Goal: Download file/media

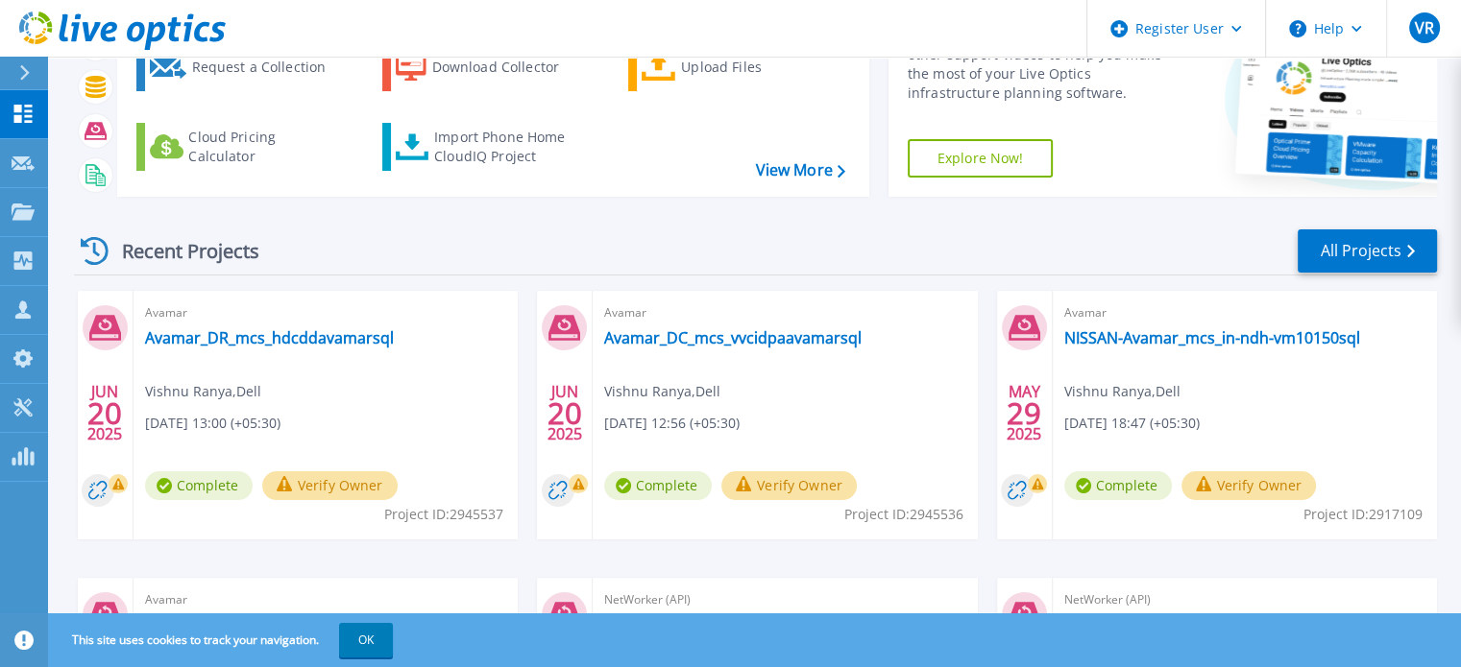
scroll to position [127, 0]
click at [353, 340] on link "Avamar_DR_mcs_hdcddavamarsql" at bounding box center [269, 336] width 249 height 19
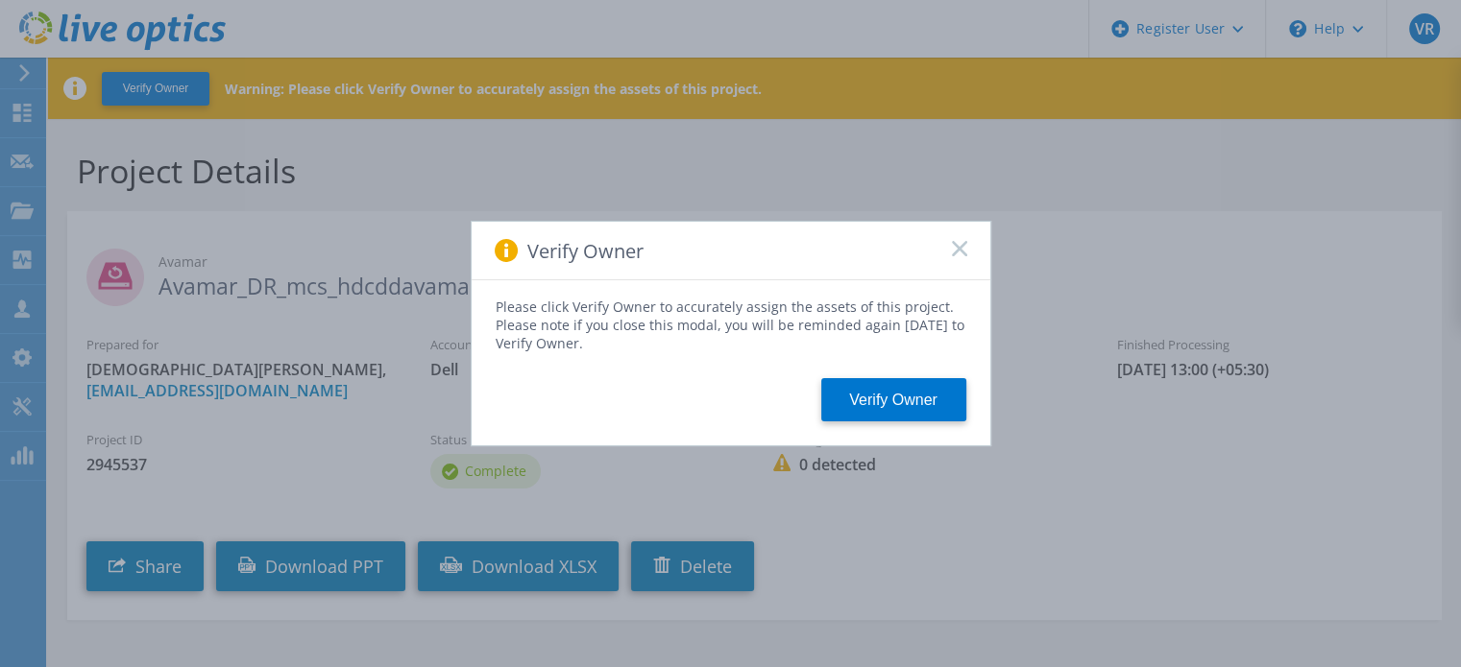
scroll to position [68, 0]
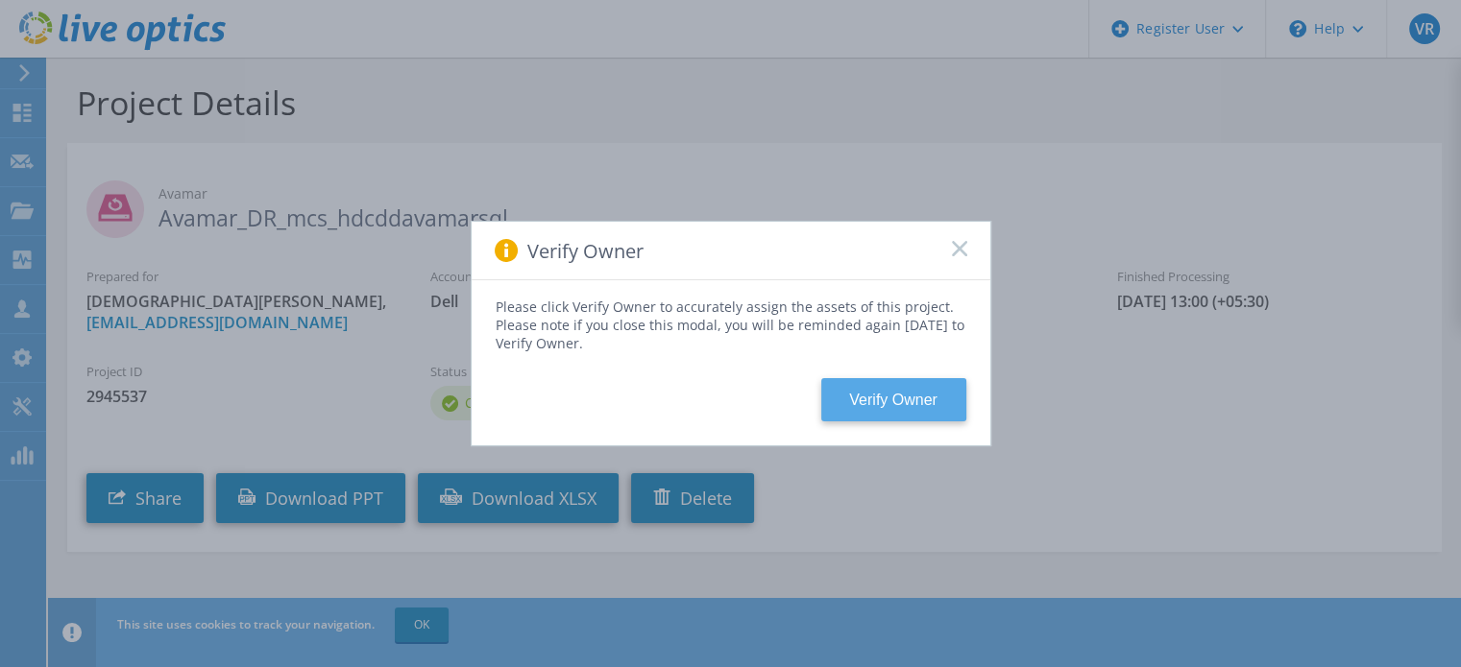
click at [915, 395] on button "Verify Owner" at bounding box center [893, 399] width 145 height 43
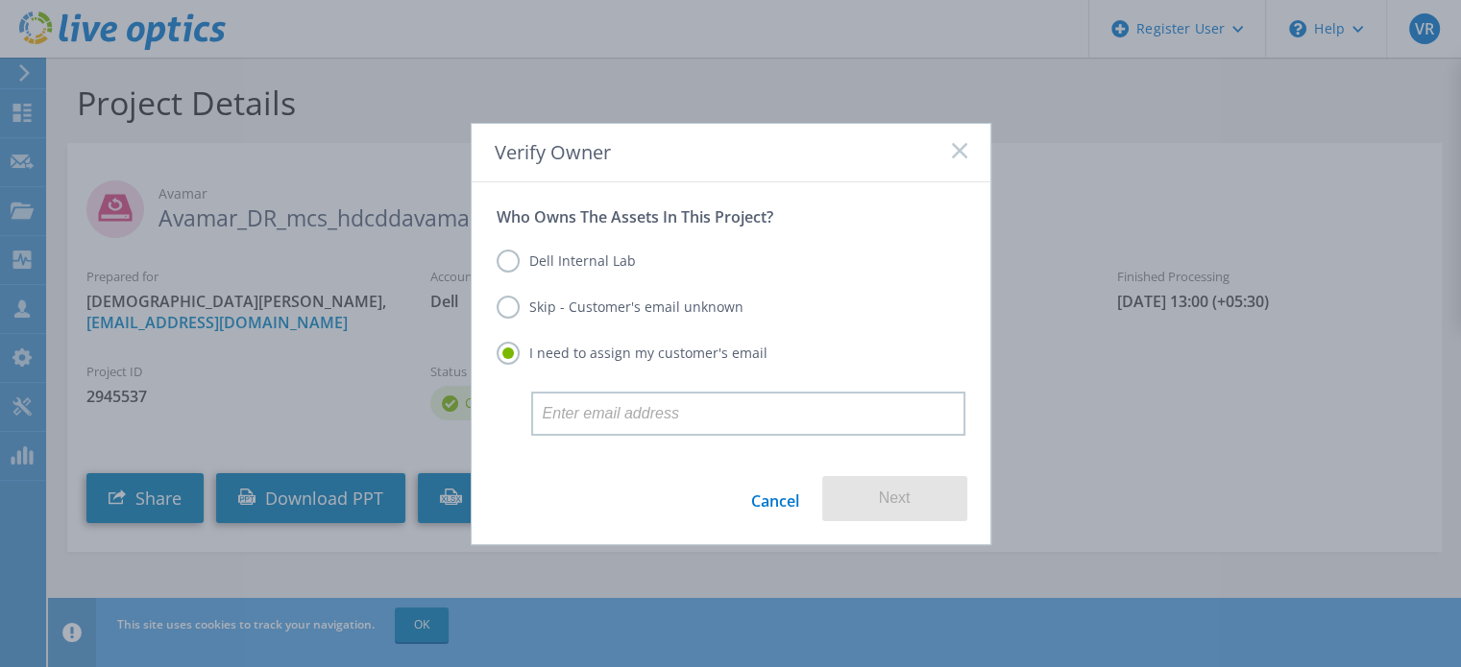
click at [964, 138] on div "Verify Owner" at bounding box center [731, 153] width 519 height 59
click at [957, 154] on rect at bounding box center [959, 150] width 16 height 16
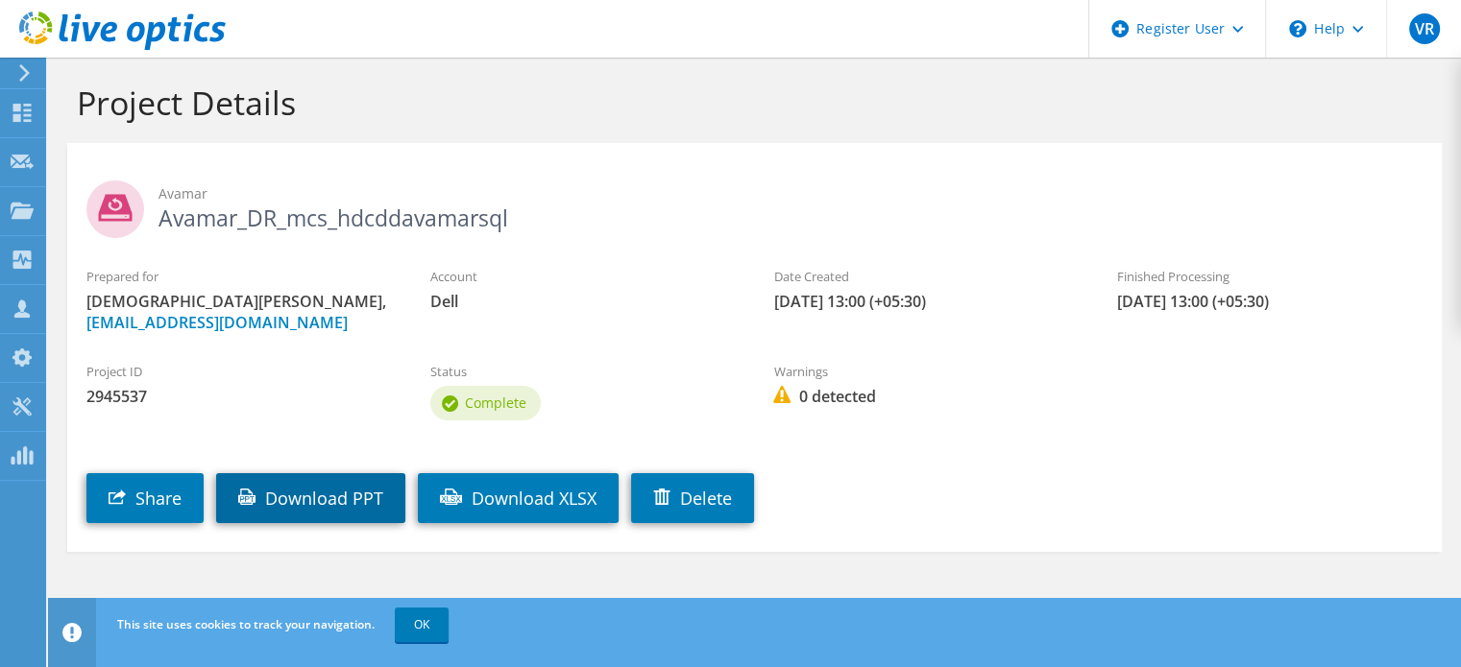
click at [352, 499] on link "Download PPT" at bounding box center [310, 498] width 189 height 50
click at [26, 69] on use at bounding box center [24, 72] width 11 height 17
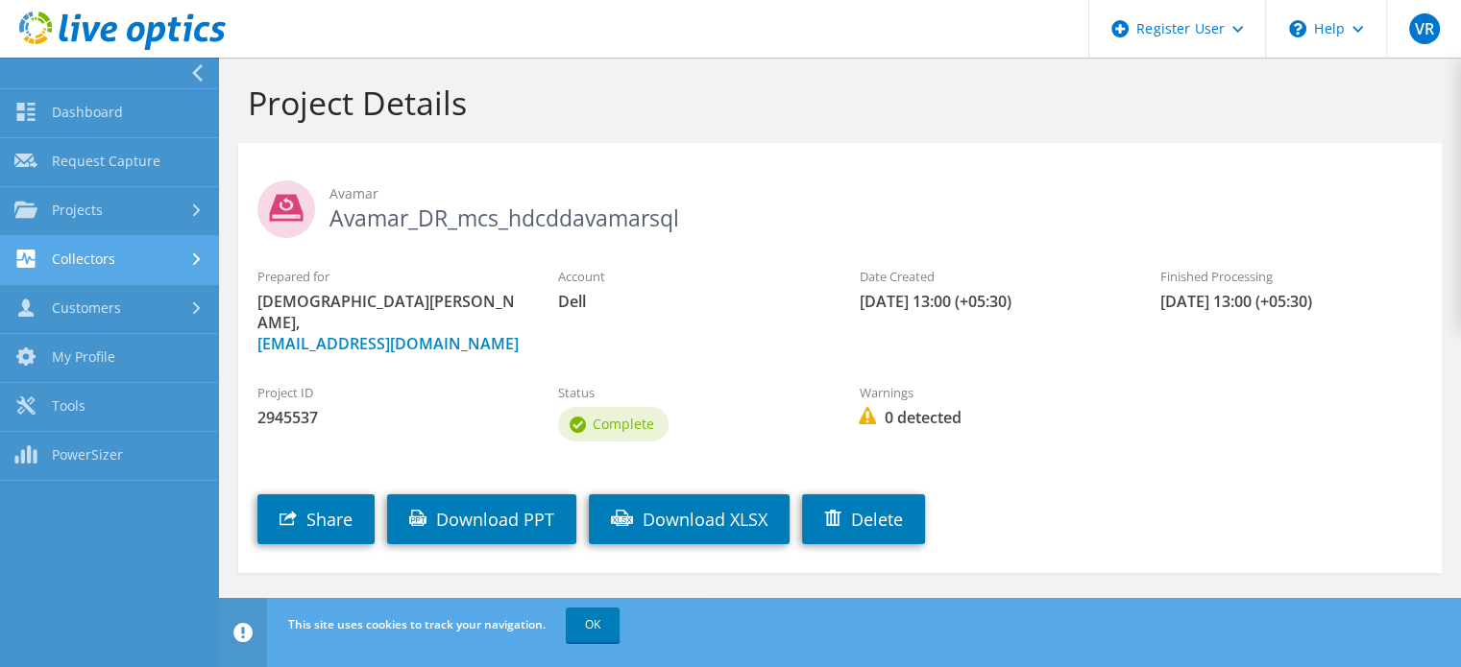
click at [150, 266] on link "Collectors" at bounding box center [109, 260] width 219 height 49
click at [172, 256] on link "Collectors" at bounding box center [109, 260] width 219 height 49
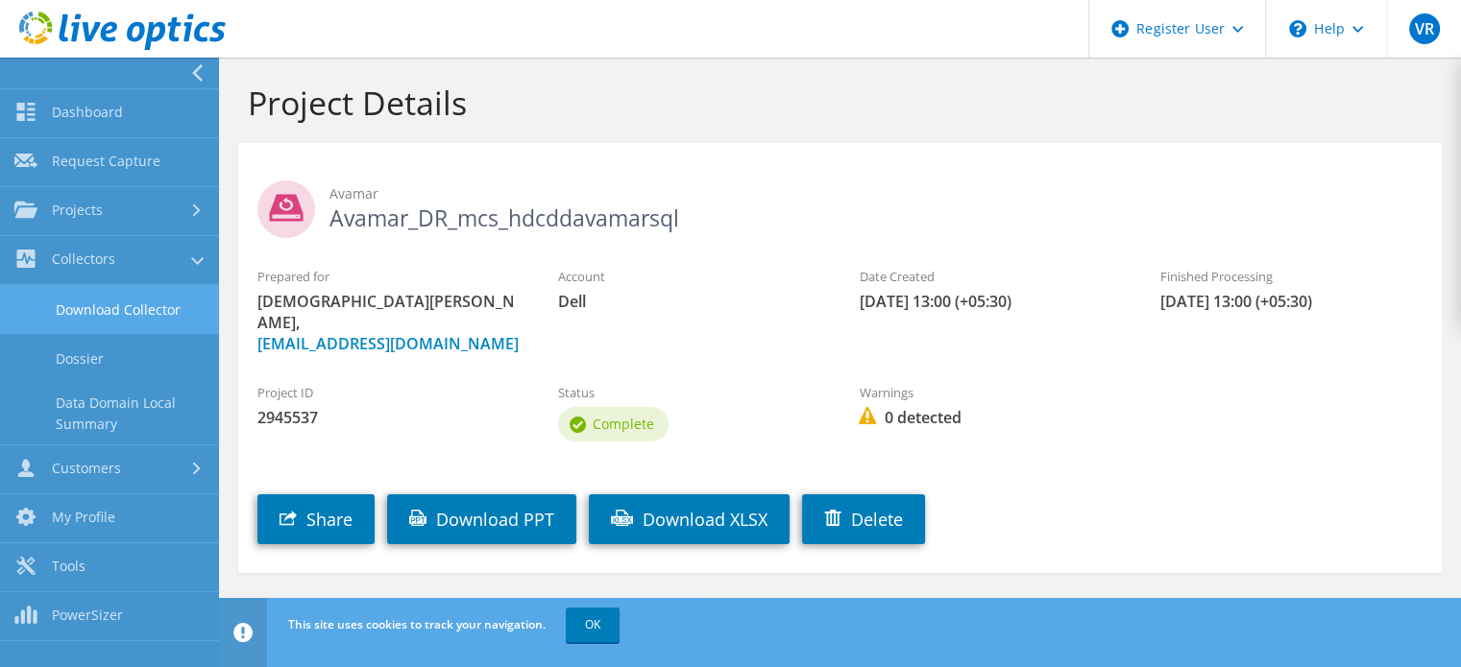
click at [165, 316] on link "Download Collector" at bounding box center [109, 309] width 219 height 49
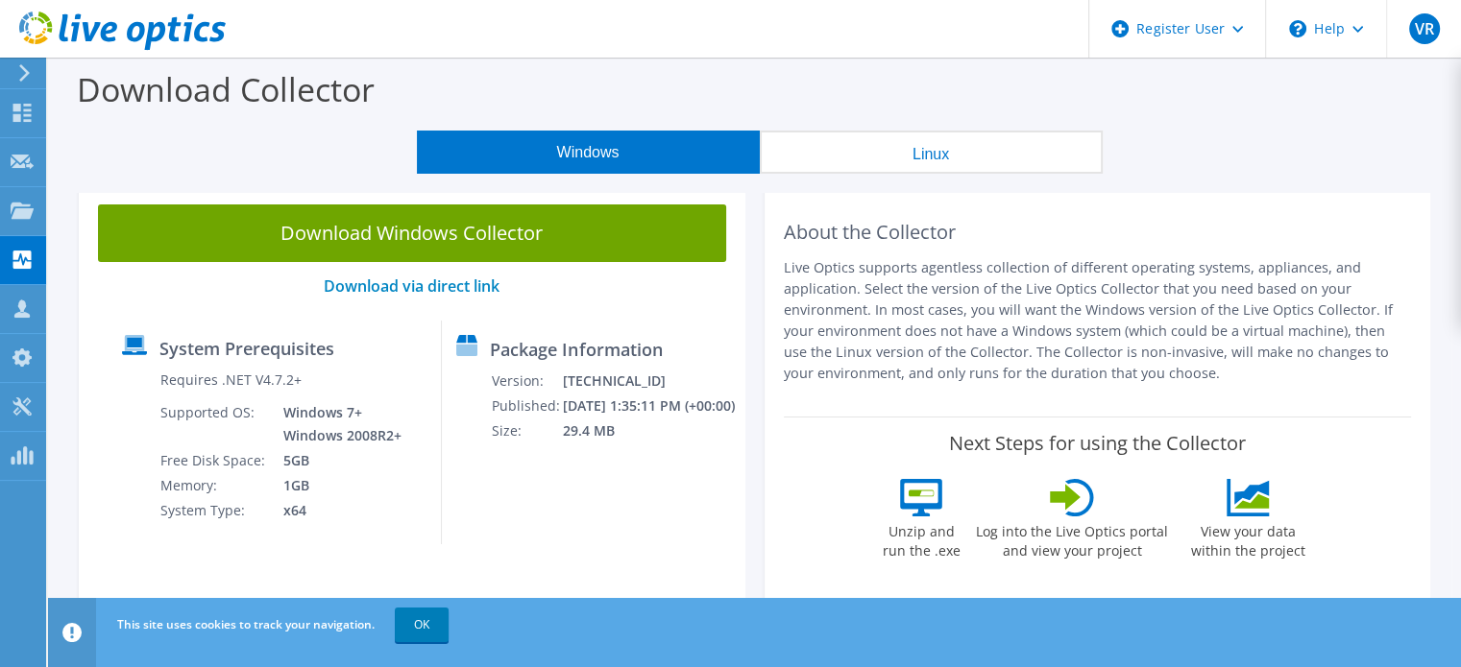
click at [495, 245] on link "Download Windows Collector" at bounding box center [412, 234] width 628 height 58
